Goal: Use online tool/utility: Utilize a website feature to perform a specific function

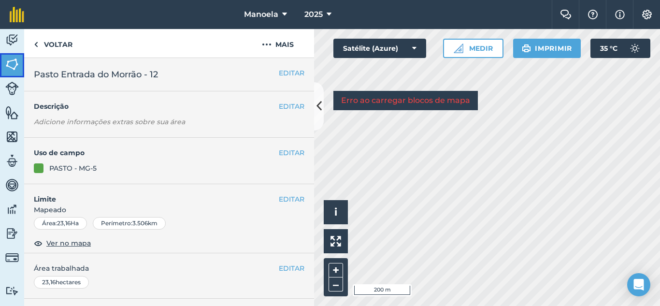
click at [13, 65] on img at bounding box center [12, 64] width 14 height 14
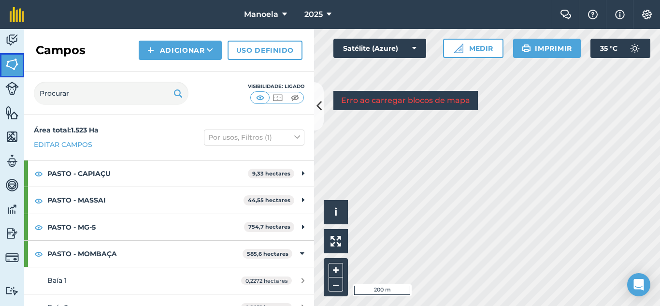
click at [13, 65] on img at bounding box center [12, 64] width 14 height 14
click at [12, 139] on img at bounding box center [12, 136] width 14 height 14
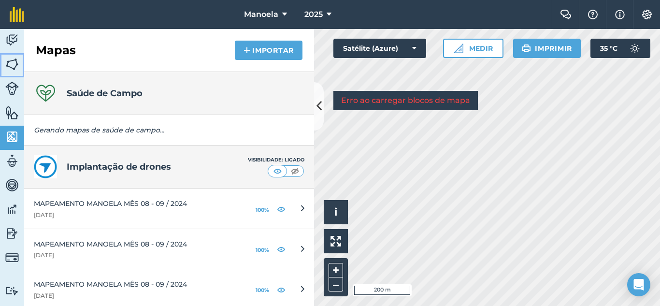
click at [13, 64] on img at bounding box center [12, 64] width 14 height 14
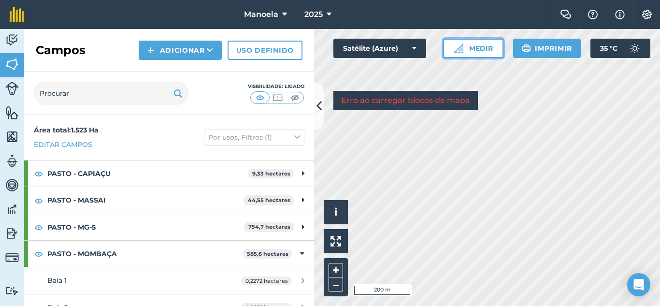
click at [461, 51] on img at bounding box center [459, 48] width 10 height 10
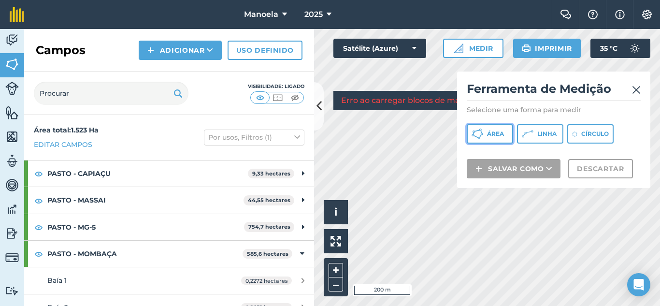
click at [485, 137] on button "Área" at bounding box center [490, 133] width 46 height 19
drag, startPoint x: 562, startPoint y: 84, endPoint x: 552, endPoint y: 84, distance: 10.6
click at [552, 84] on font "Ferramenta de Medição" at bounding box center [539, 89] width 144 height 14
drag, startPoint x: 617, startPoint y: 86, endPoint x: 594, endPoint y: 78, distance: 24.4
click at [594, 78] on div "Ferramenta de Medição Selecione uma forma para medir Área Linha Círculo Salvar …" at bounding box center [553, 129] width 193 height 116
